Goal: Entertainment & Leisure: Consume media (video, audio)

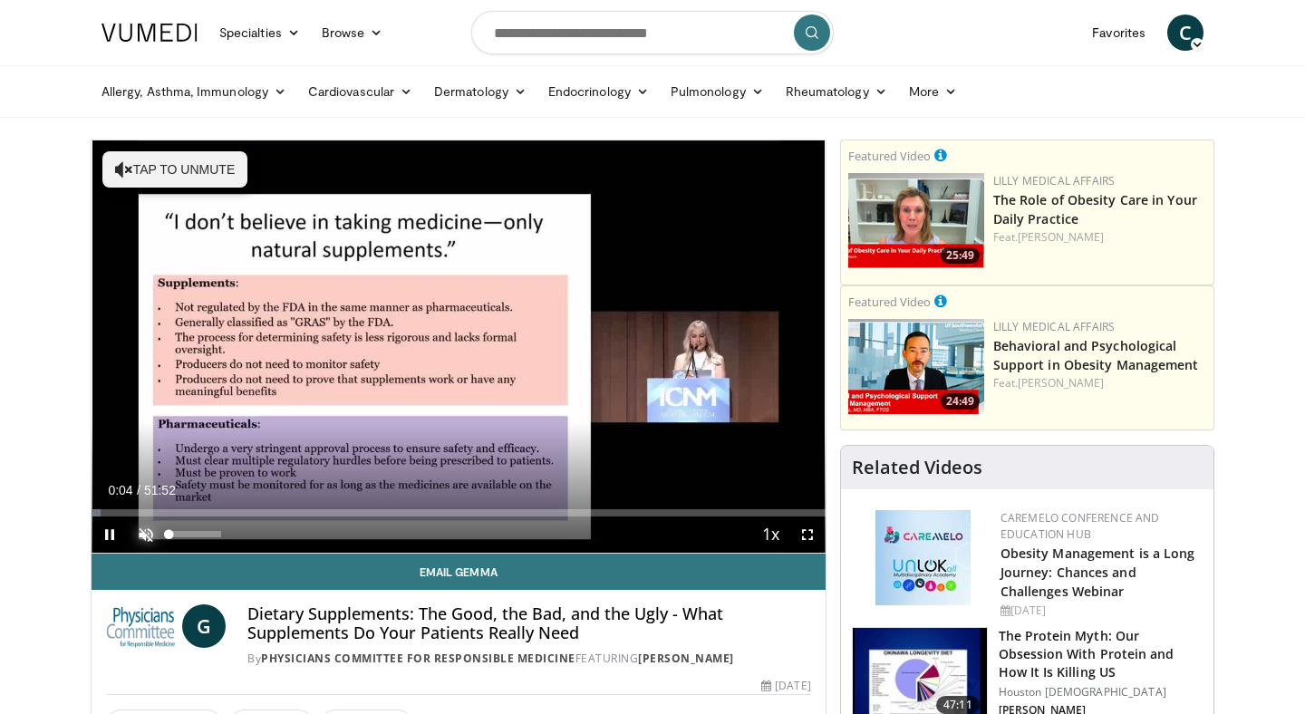
click at [143, 534] on span "Video Player" at bounding box center [146, 535] width 36 height 36
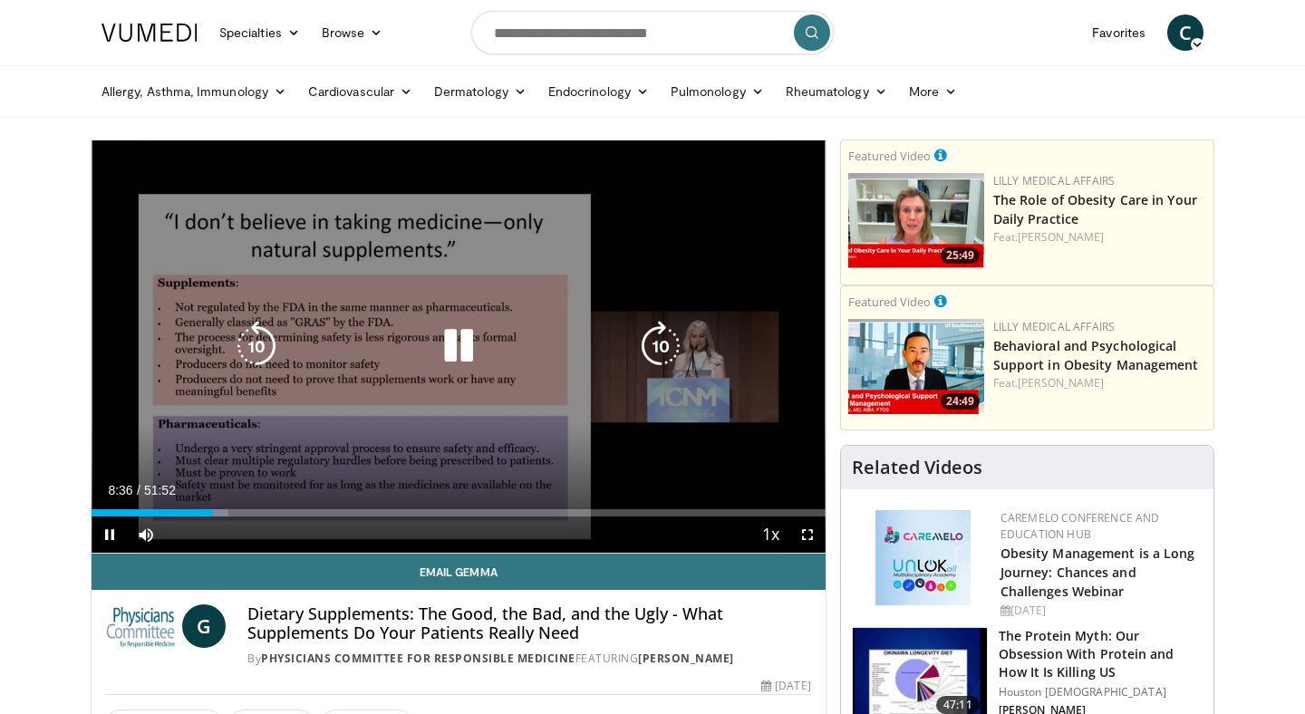
click at [463, 344] on icon "Video Player" at bounding box center [458, 346] width 51 height 51
